Goal: Check status: Check status

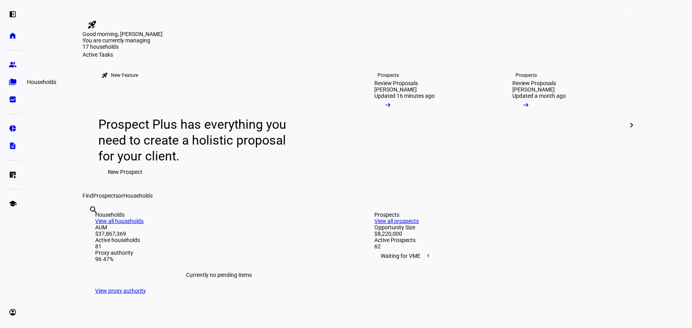
click at [13, 81] on eth-mat-symbol "folder_copy" at bounding box center [13, 82] width 8 height 8
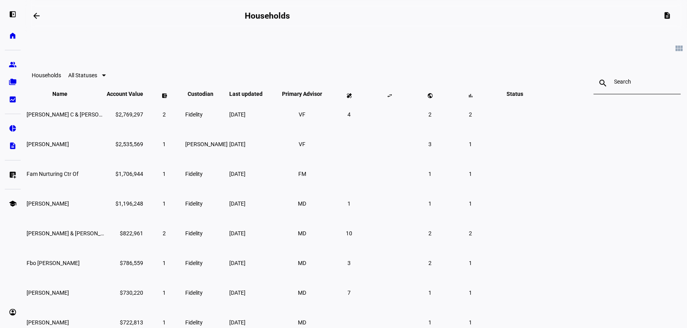
click at [614, 84] on input at bounding box center [637, 82] width 46 height 6
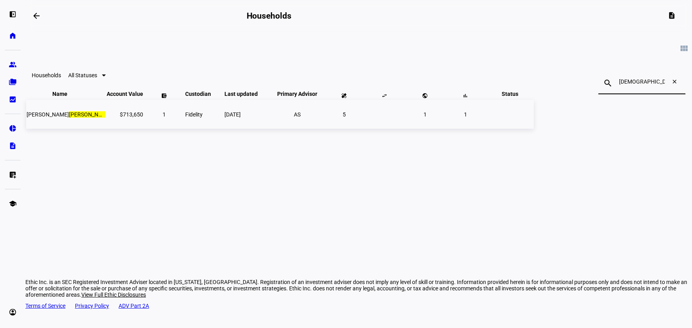
type input "[DEMOGRAPHIC_DATA]"
click at [203, 118] on span "Fidelity" at bounding box center [193, 114] width 17 height 6
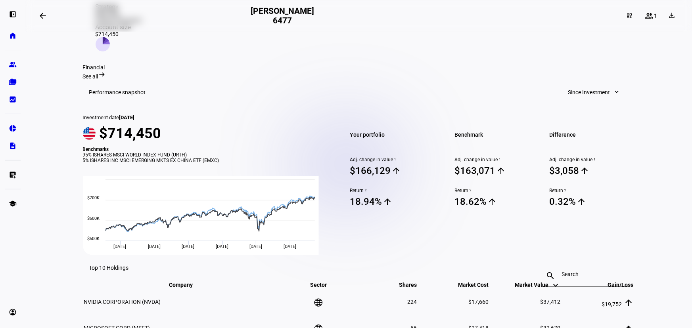
scroll to position [229, 0]
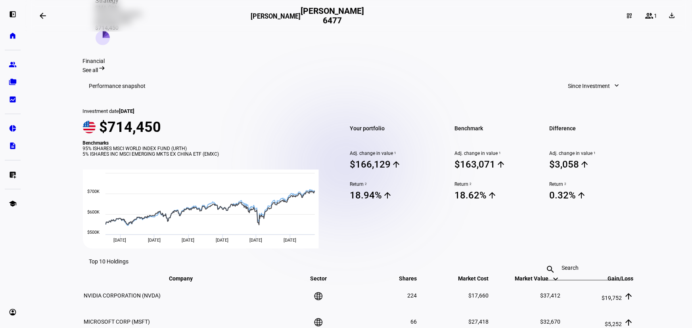
click at [605, 78] on span at bounding box center [594, 86] width 68 height 16
click at [584, 115] on div "Year to Date" at bounding box center [591, 118] width 66 height 6
